Goal: Task Accomplishment & Management: Use online tool/utility

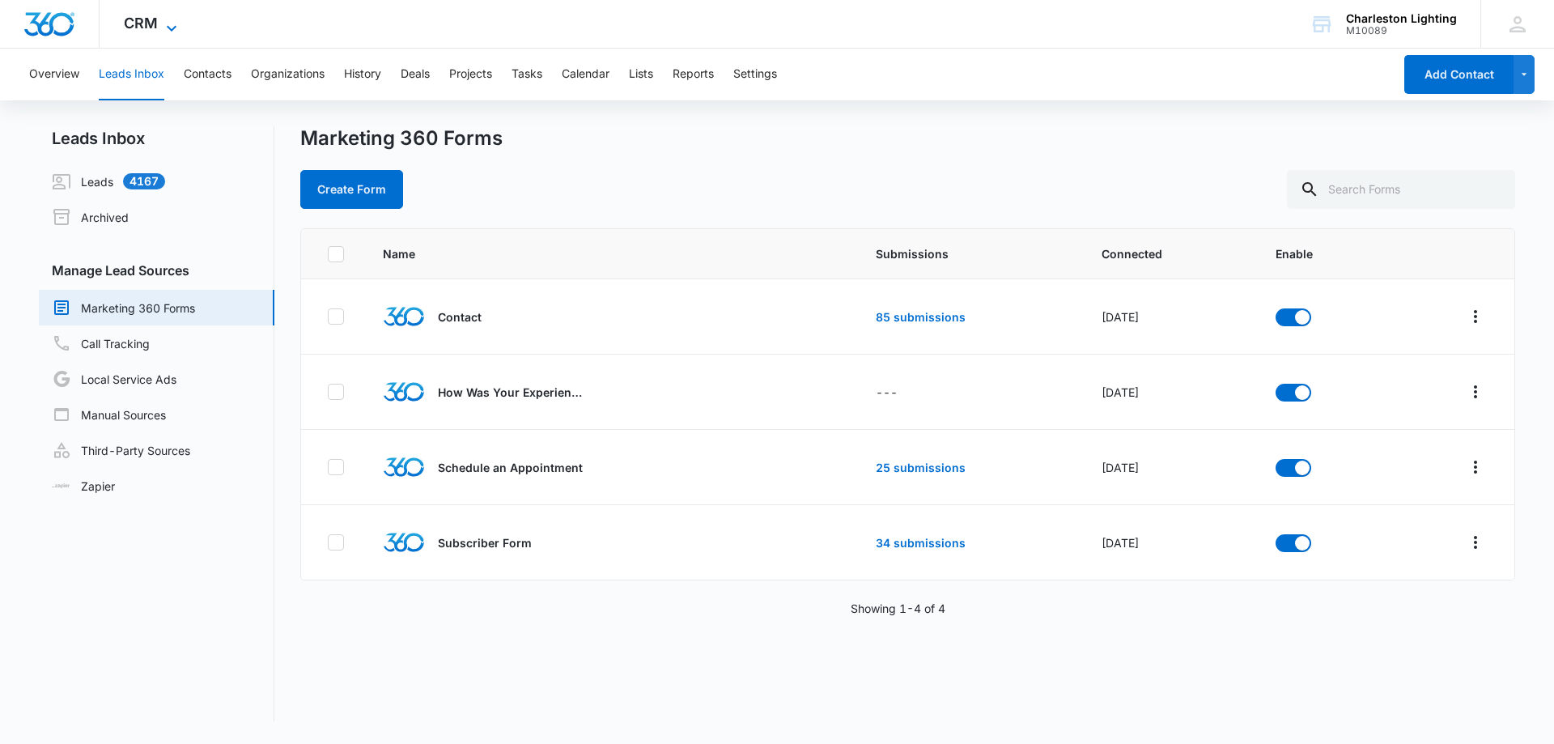
click at [152, 22] on span "CRM" at bounding box center [141, 23] width 34 height 17
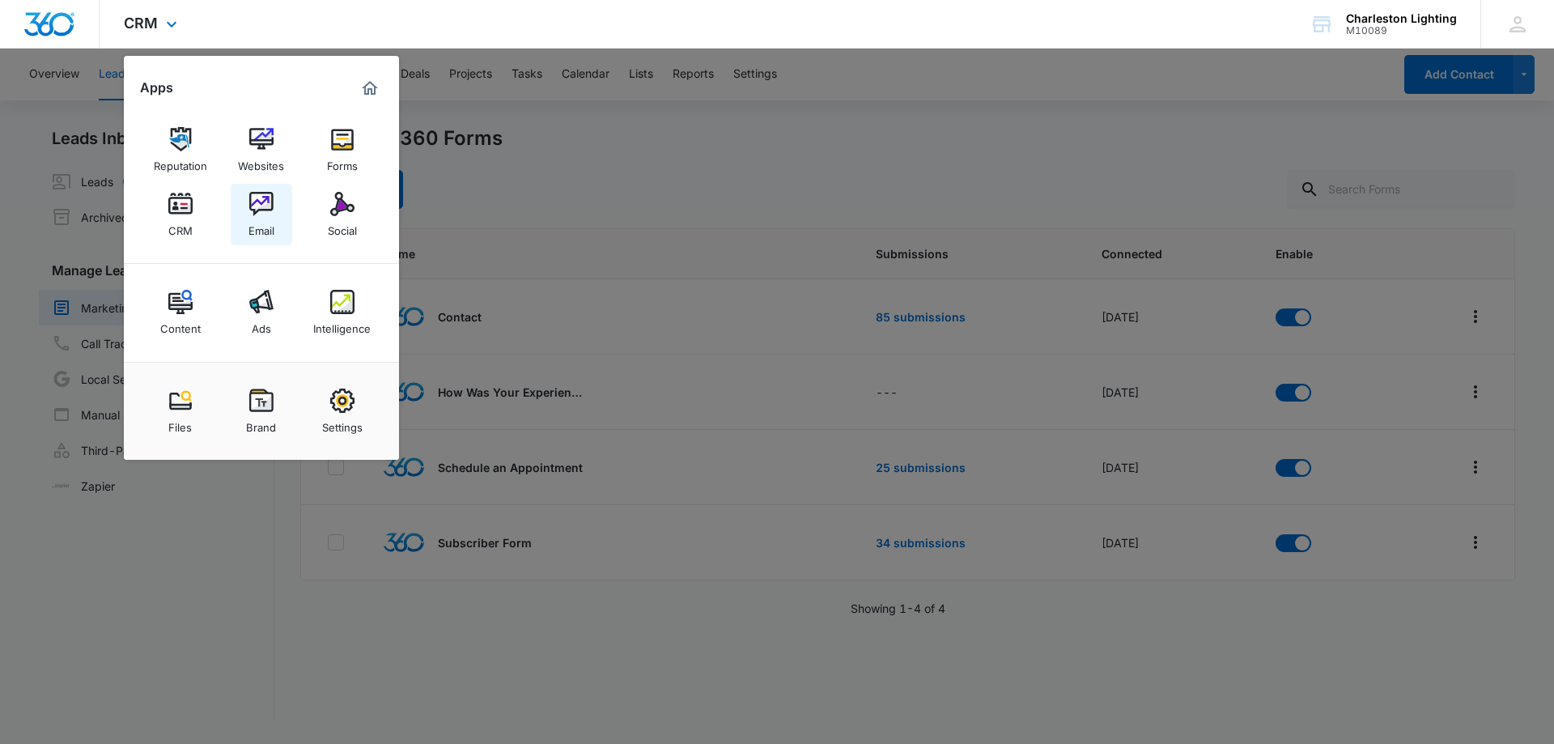
click at [269, 205] on img at bounding box center [261, 204] width 24 height 24
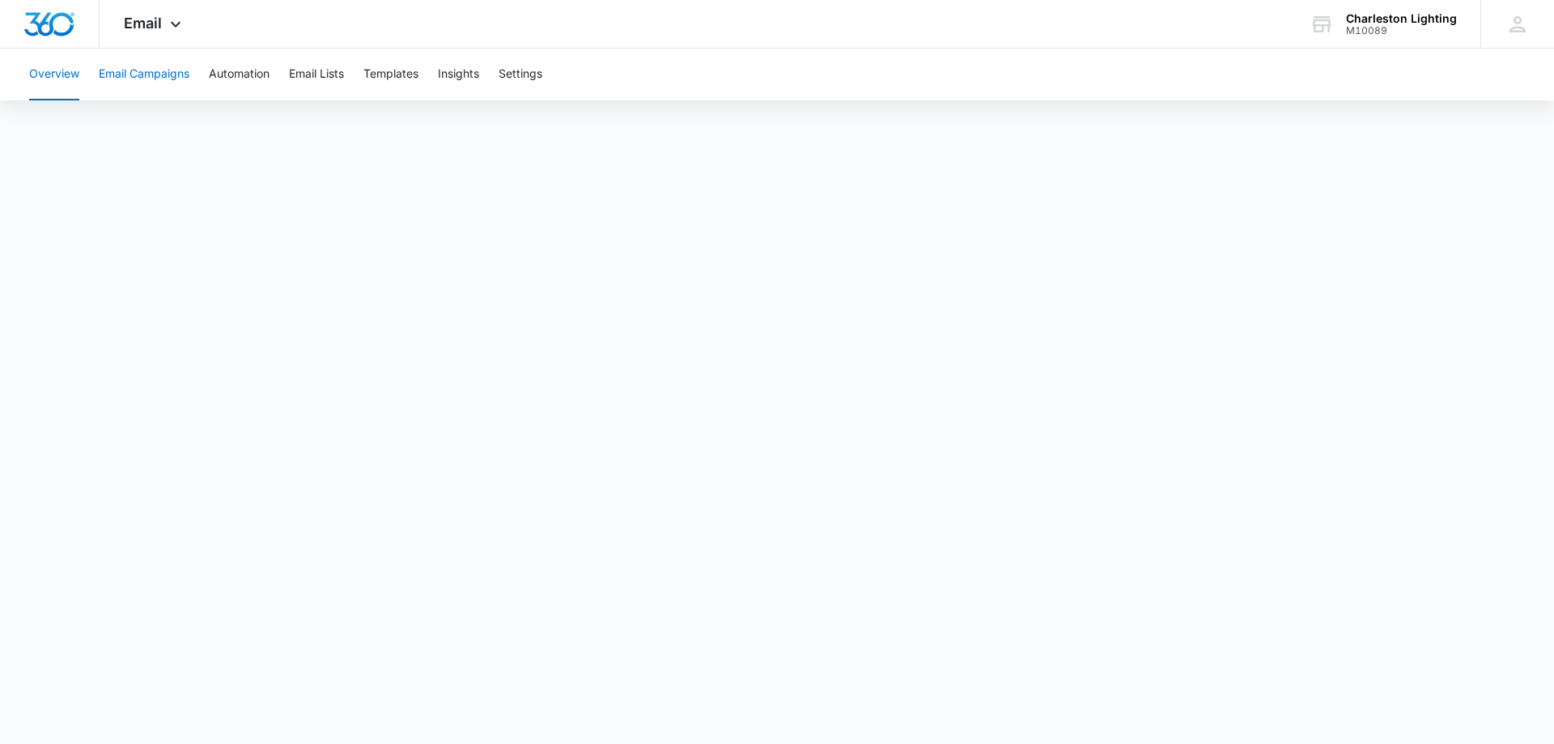
click at [137, 74] on button "Email Campaigns" at bounding box center [144, 75] width 91 height 52
click at [413, 75] on button "Templates" at bounding box center [391, 75] width 55 height 52
click at [170, 27] on icon at bounding box center [175, 28] width 19 height 19
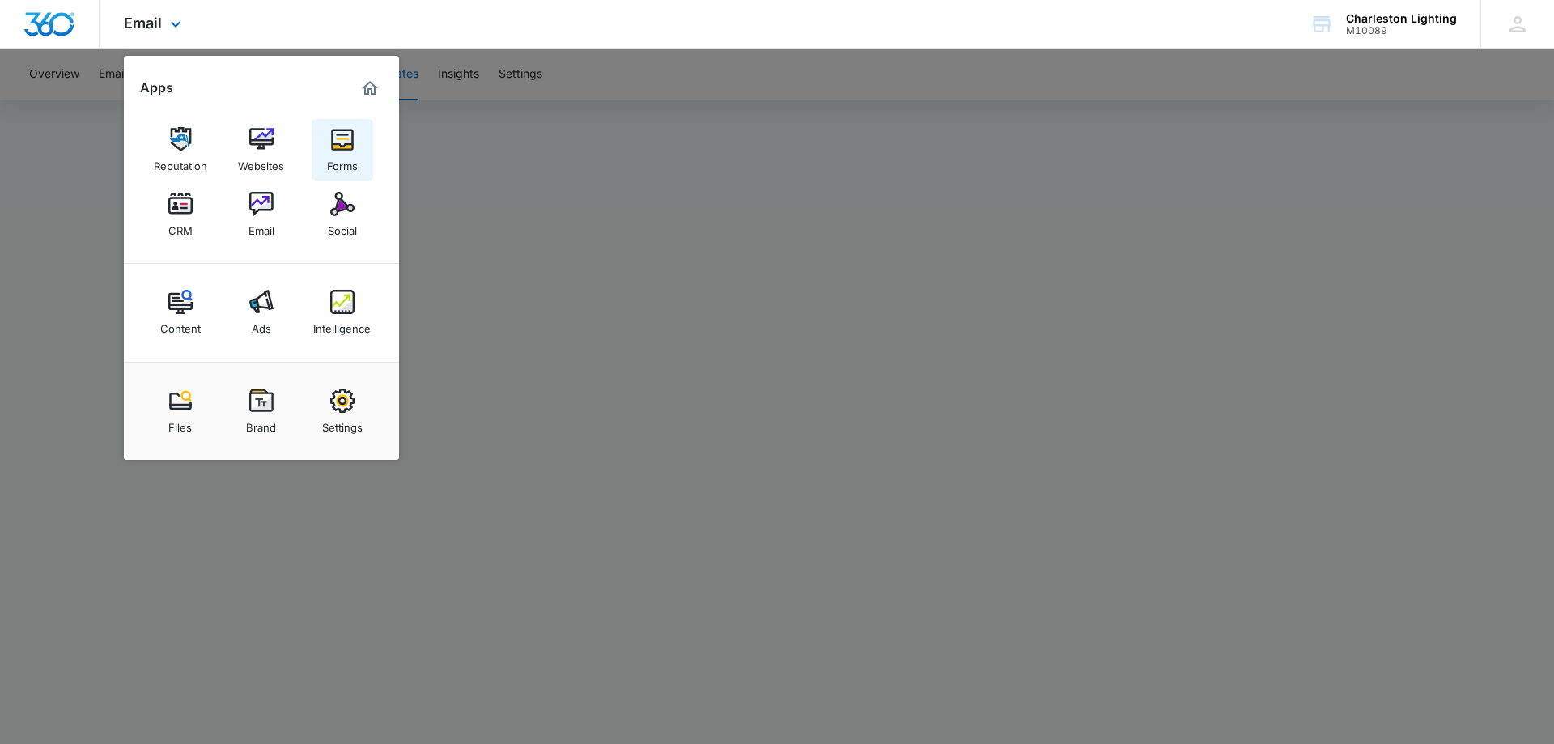
click at [336, 143] on img at bounding box center [342, 139] width 24 height 24
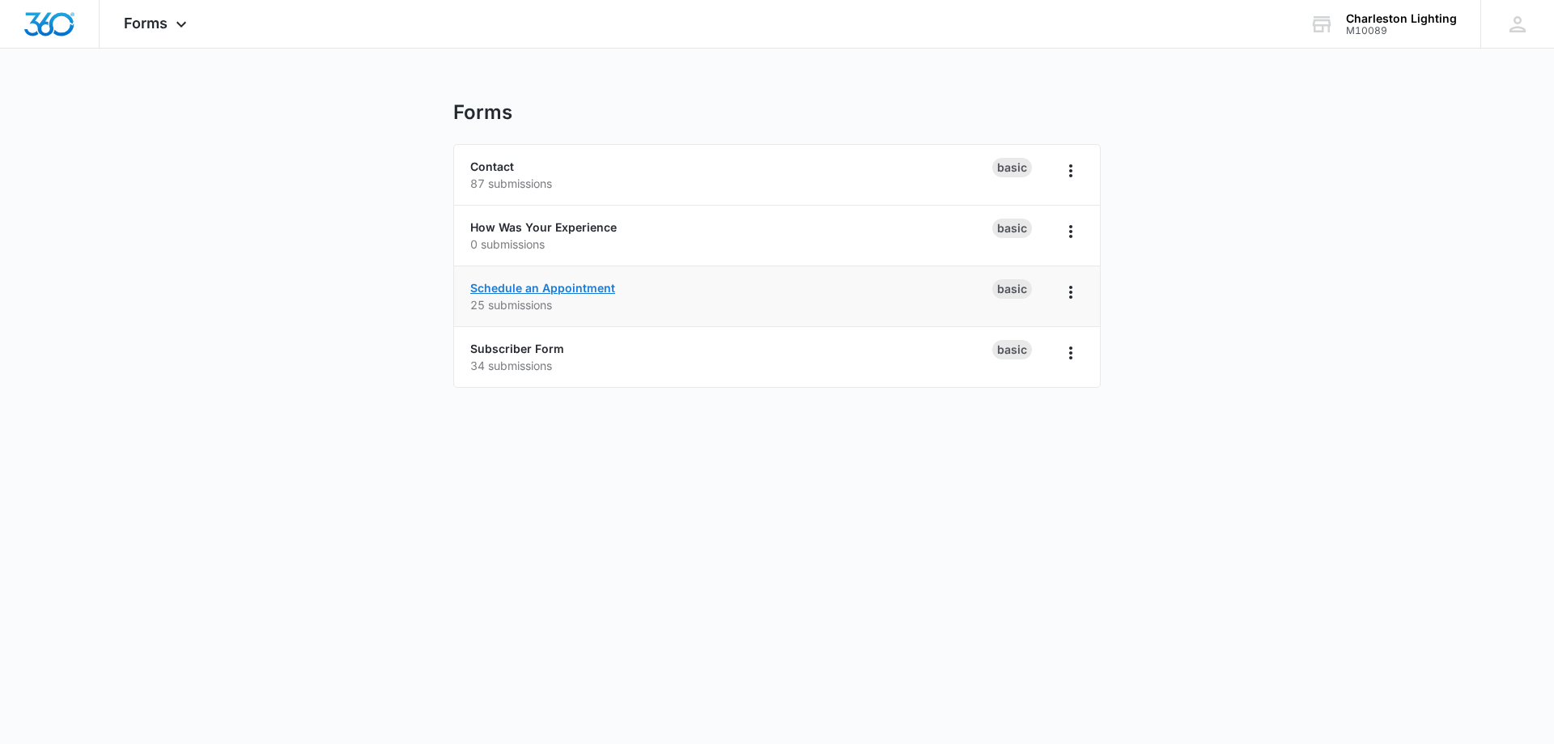
click at [563, 282] on link "Schedule an Appointment" at bounding box center [542, 288] width 145 height 14
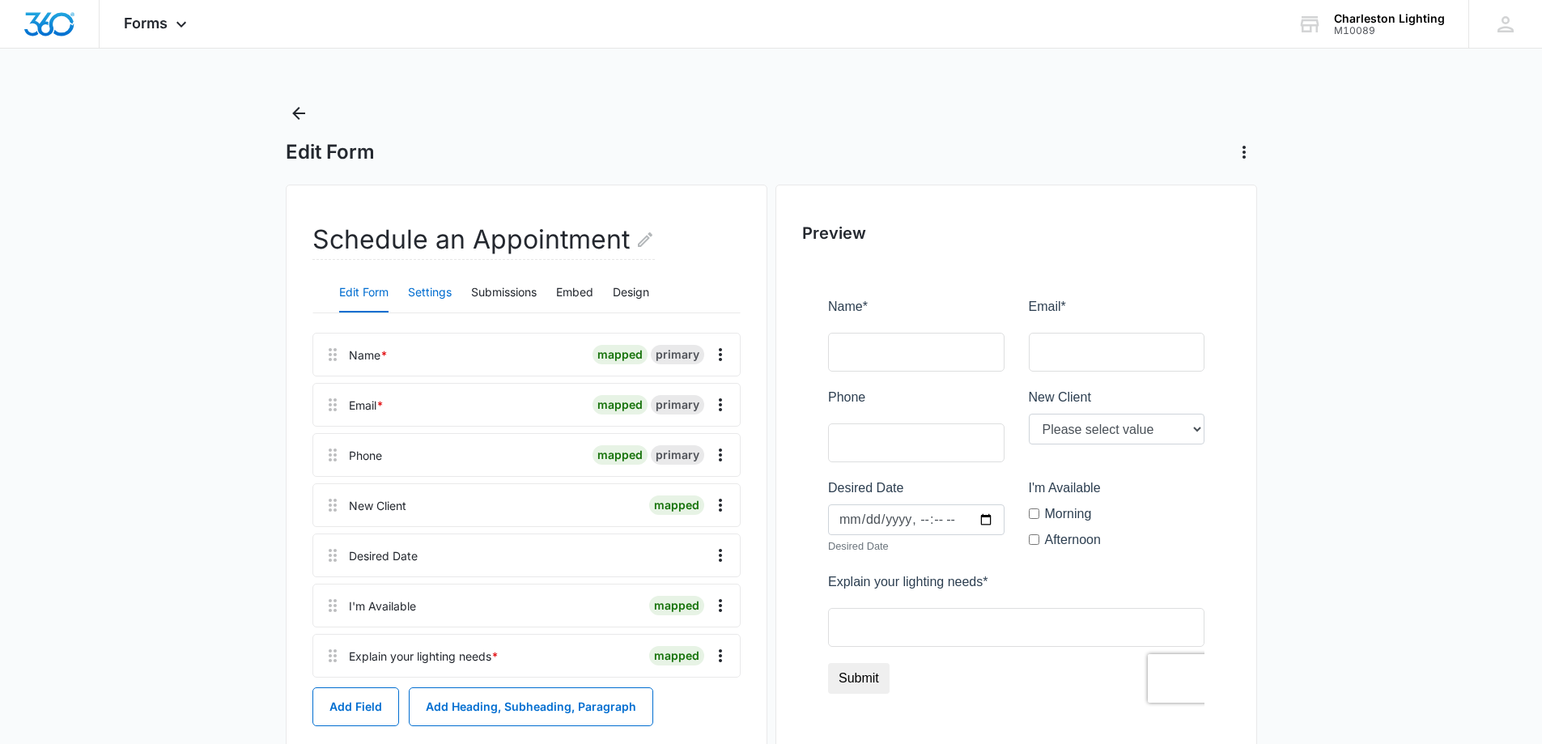
click at [439, 291] on button "Settings" at bounding box center [430, 293] width 44 height 39
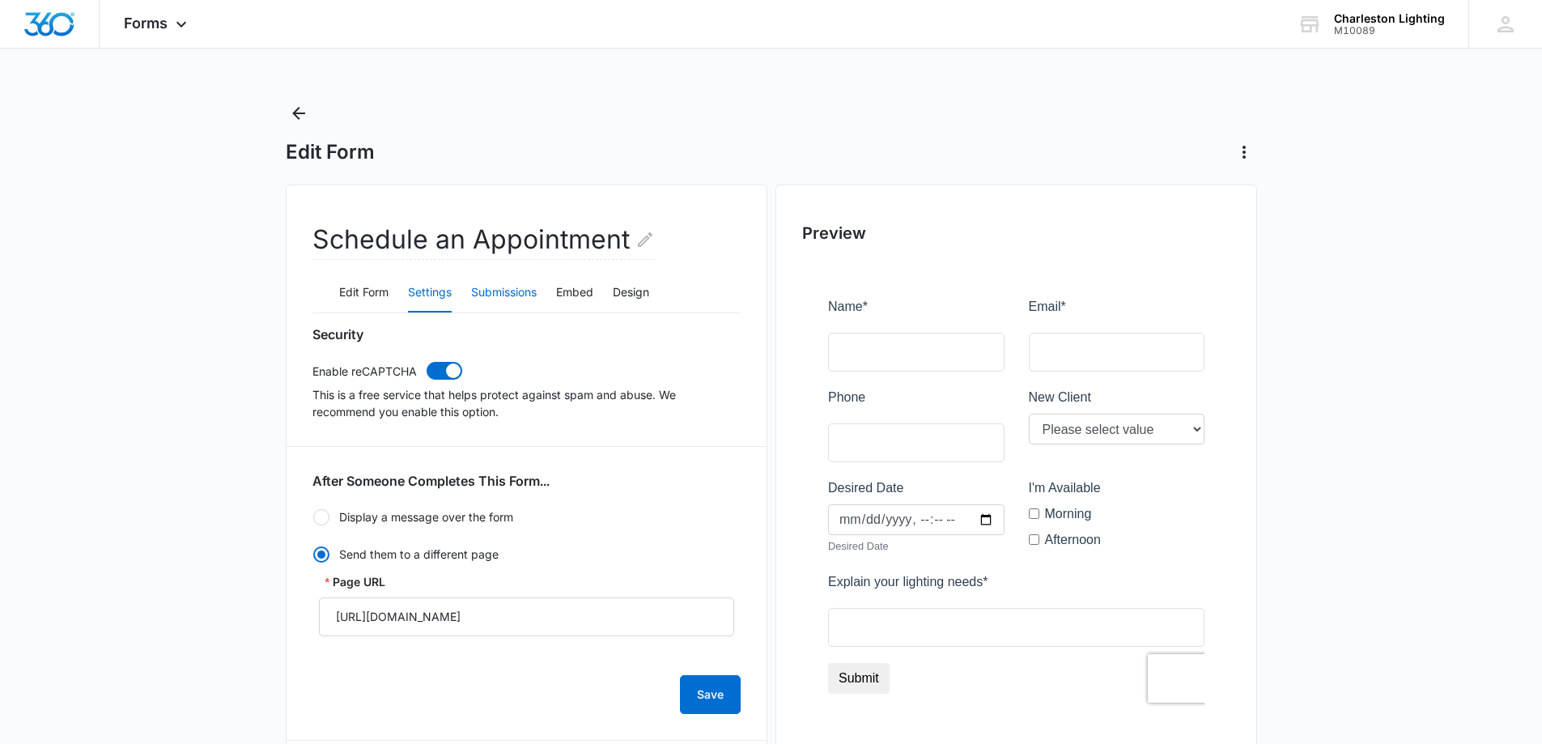
click at [495, 290] on button "Submissions" at bounding box center [504, 293] width 66 height 39
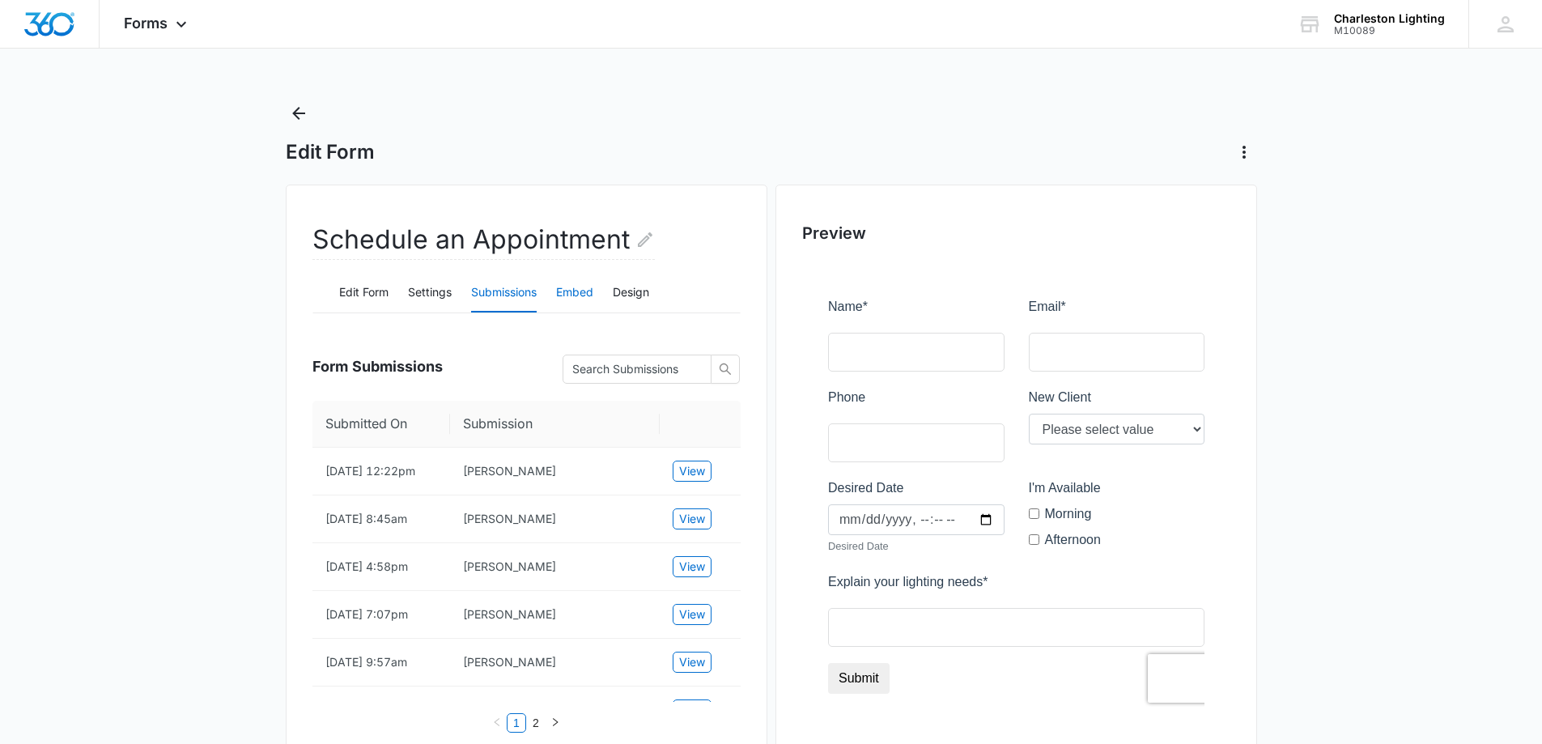
click at [586, 288] on button "Embed" at bounding box center [574, 293] width 37 height 39
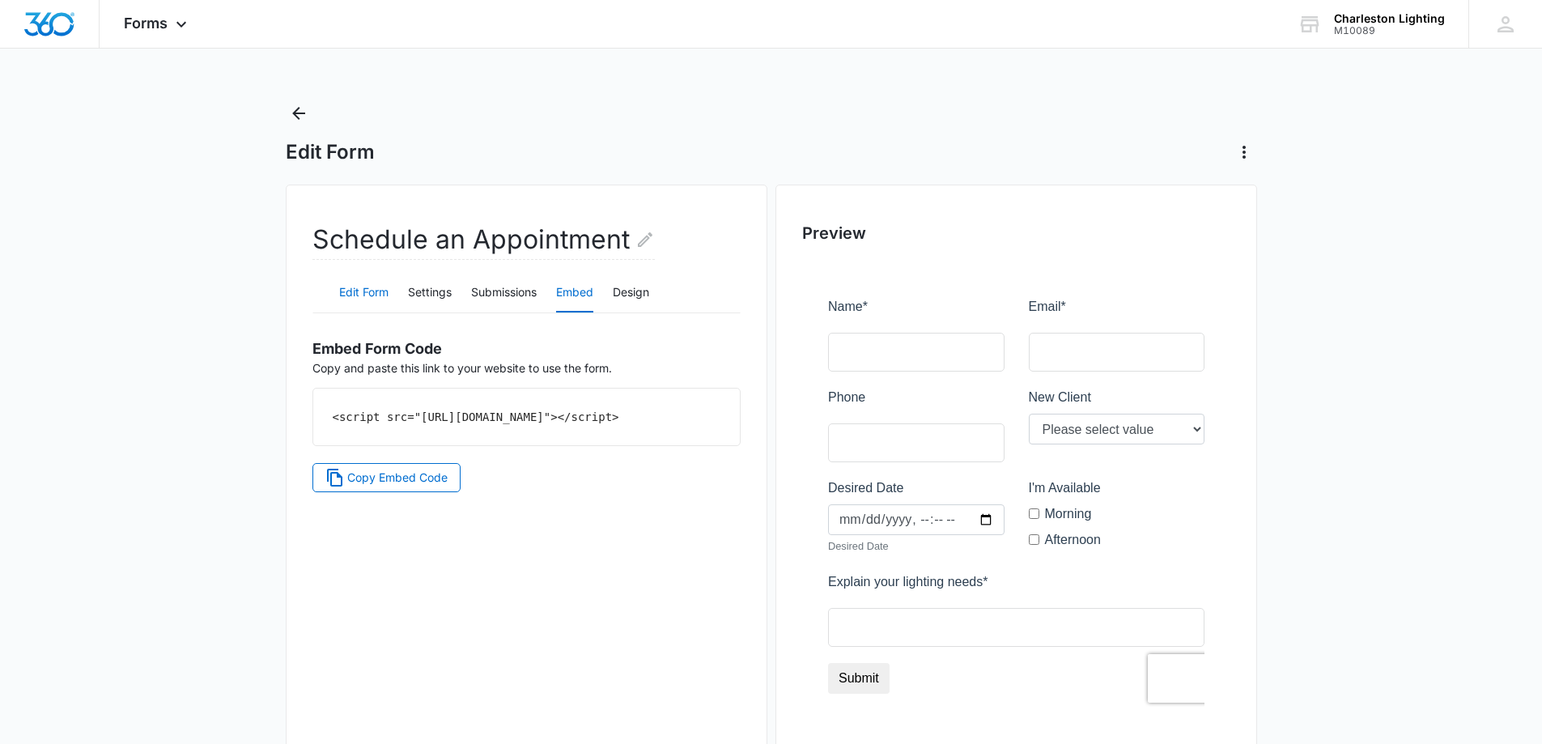
click at [368, 293] on button "Edit Form" at bounding box center [363, 293] width 49 height 39
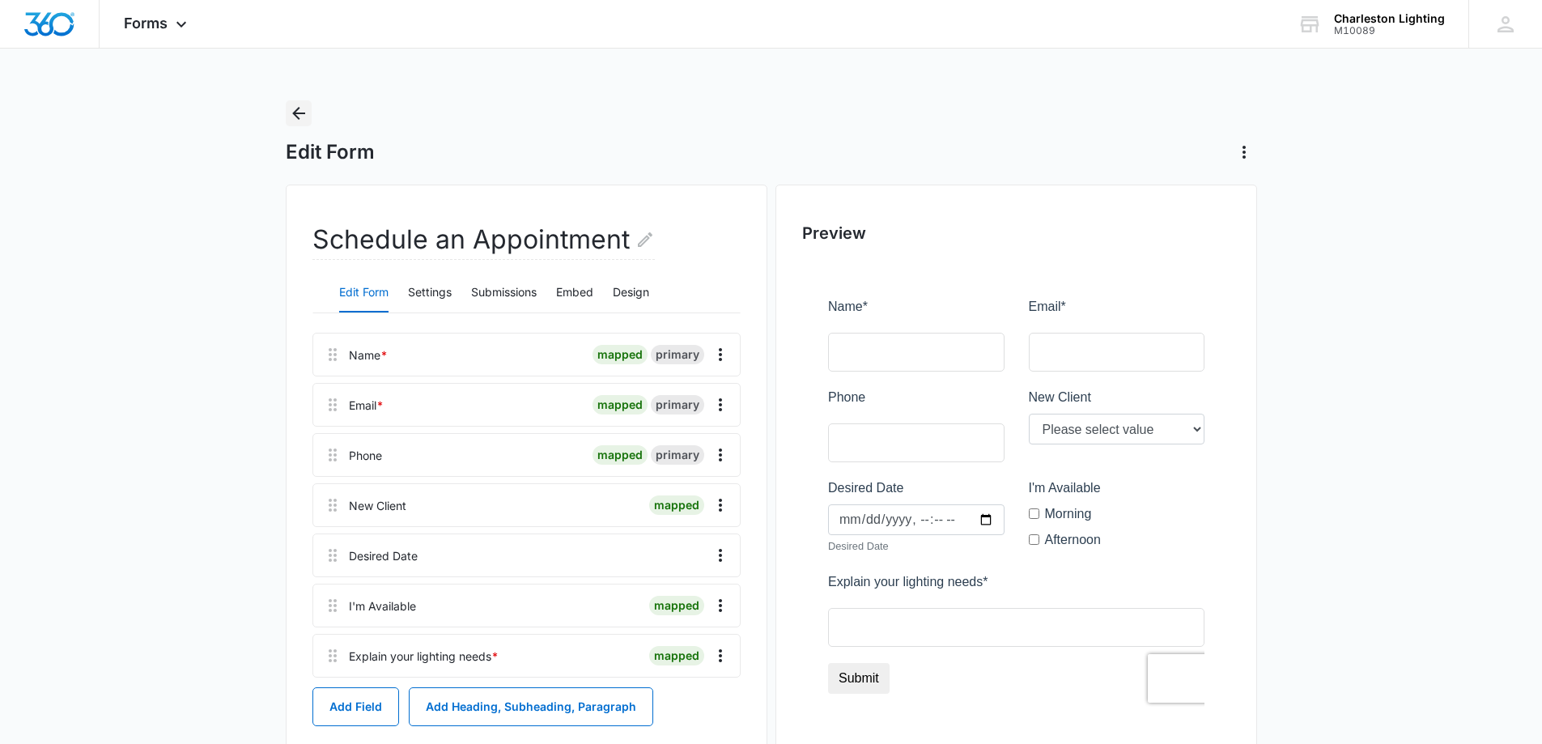
click at [299, 107] on icon "Back" at bounding box center [298, 113] width 19 height 19
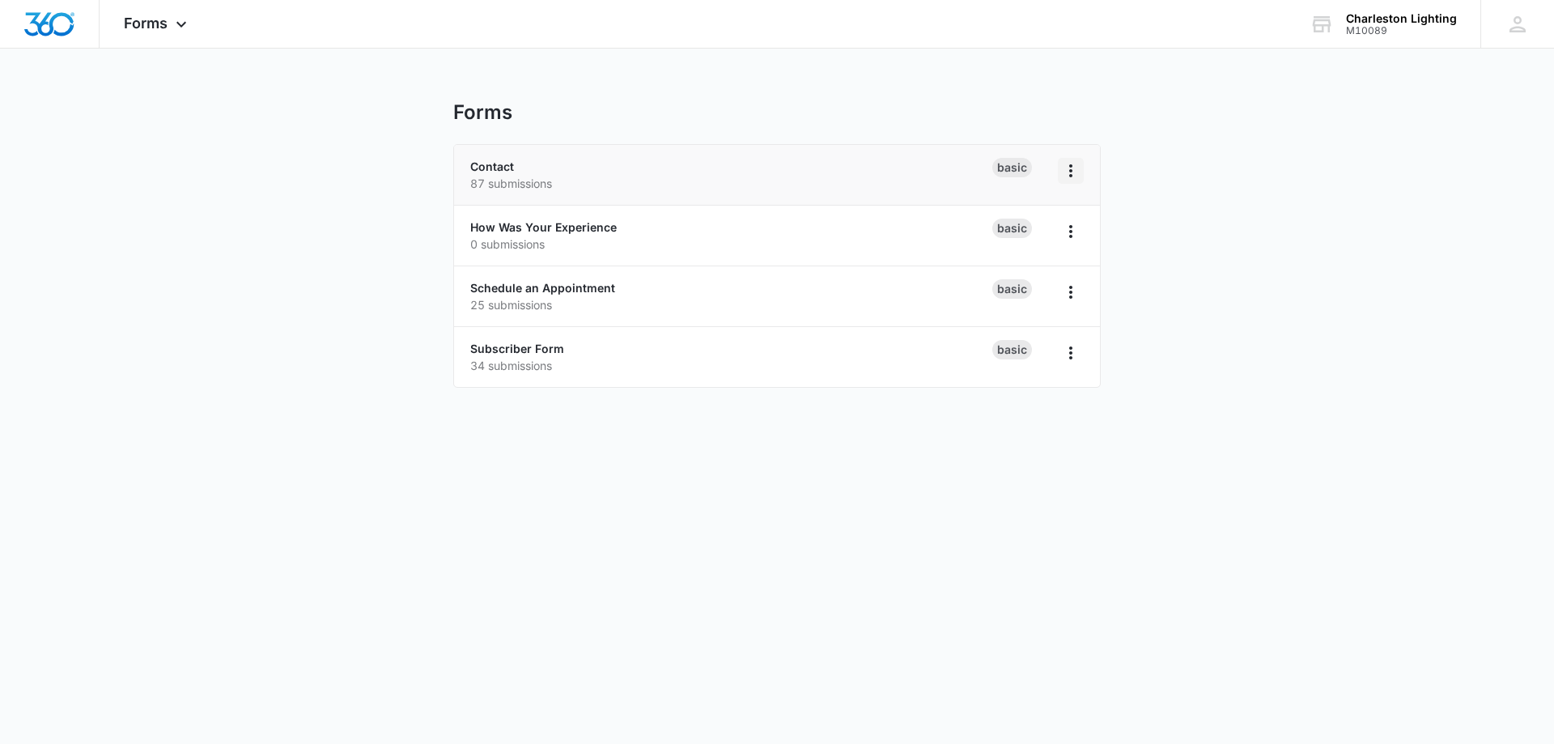
click at [1064, 175] on icon "Overflow Menu" at bounding box center [1070, 170] width 19 height 19
click at [1154, 173] on main "Forms Contact 87 submissions Basic Rename Duplicate Delete How Was Your Experie…" at bounding box center [777, 253] width 1554 height 307
click at [592, 291] on link "Schedule an Appointment" at bounding box center [542, 288] width 145 height 14
